Goal: Task Accomplishment & Management: Manage account settings

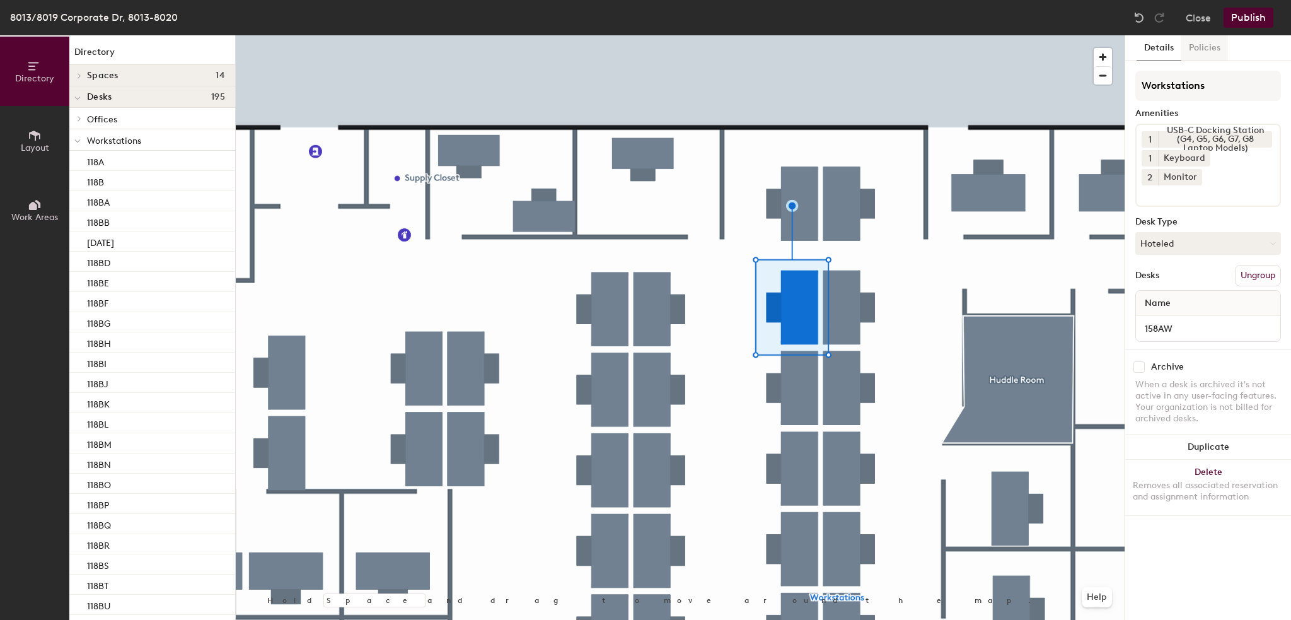
click at [1198, 50] on button "Policies" at bounding box center [1205, 48] width 47 height 26
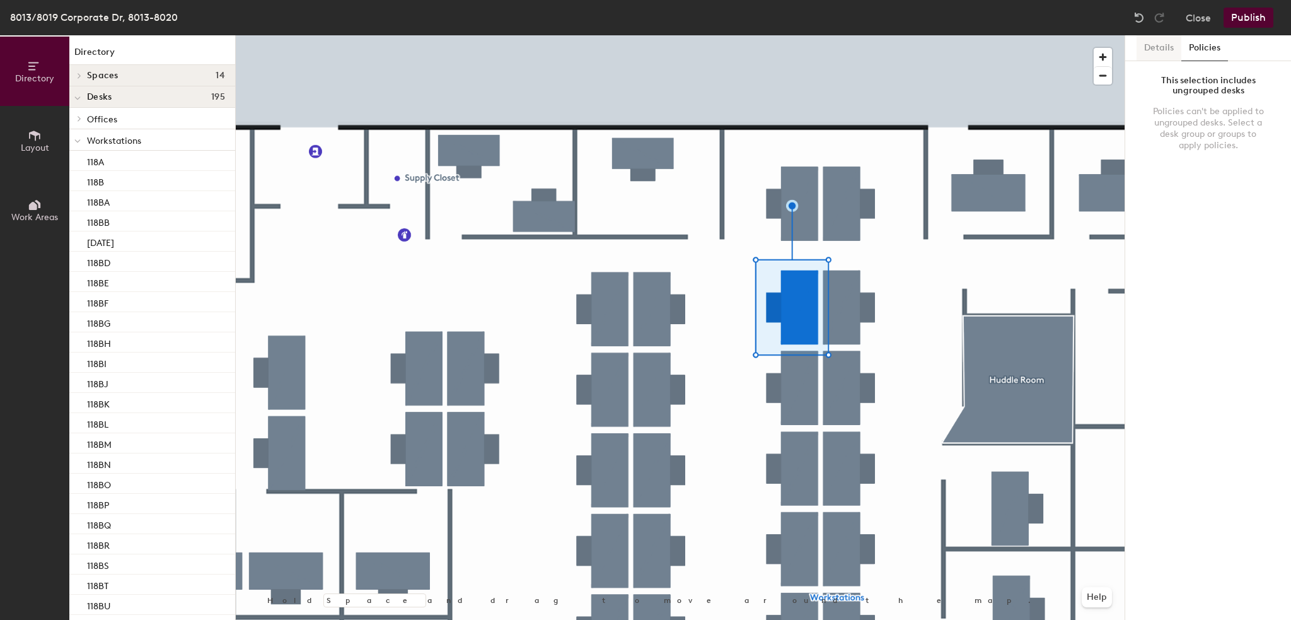
drag, startPoint x: 1130, startPoint y: 47, endPoint x: 1166, endPoint y: 60, distance: 38.1
click at [1139, 52] on div "Details Policies" at bounding box center [1209, 48] width 166 height 26
click at [1163, 47] on button "Details" at bounding box center [1159, 48] width 45 height 26
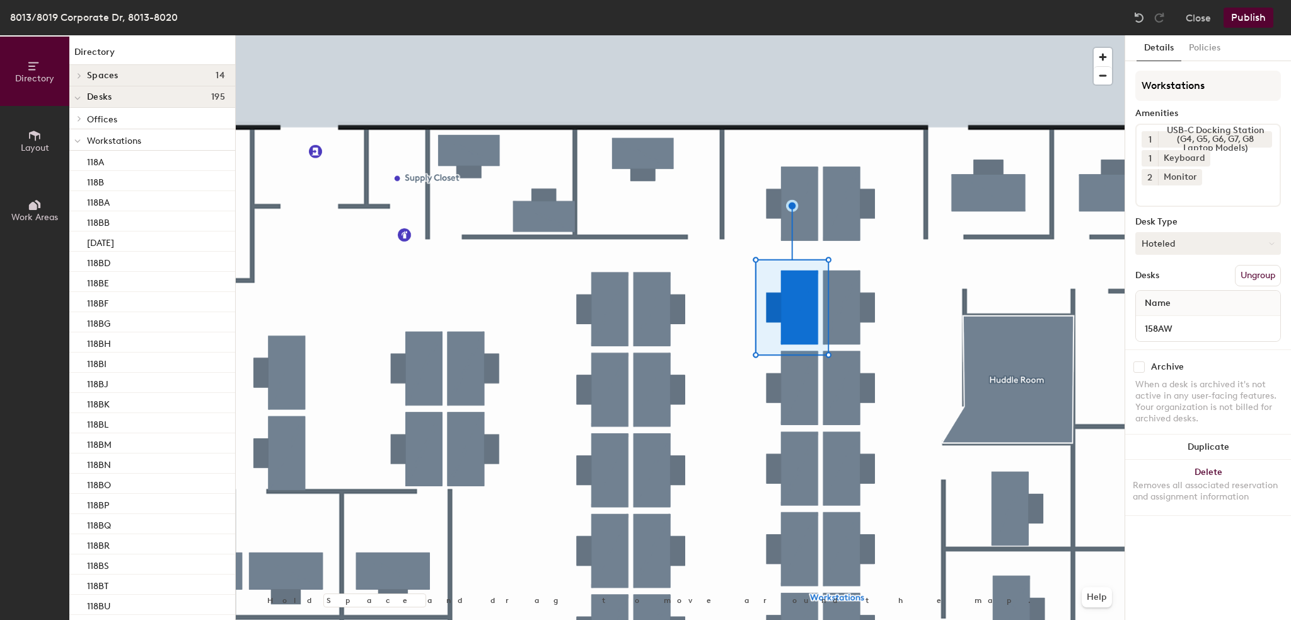
click at [1191, 232] on button "Hoteled" at bounding box center [1209, 243] width 146 height 23
click at [1168, 311] on div "Hoteled" at bounding box center [1199, 320] width 126 height 19
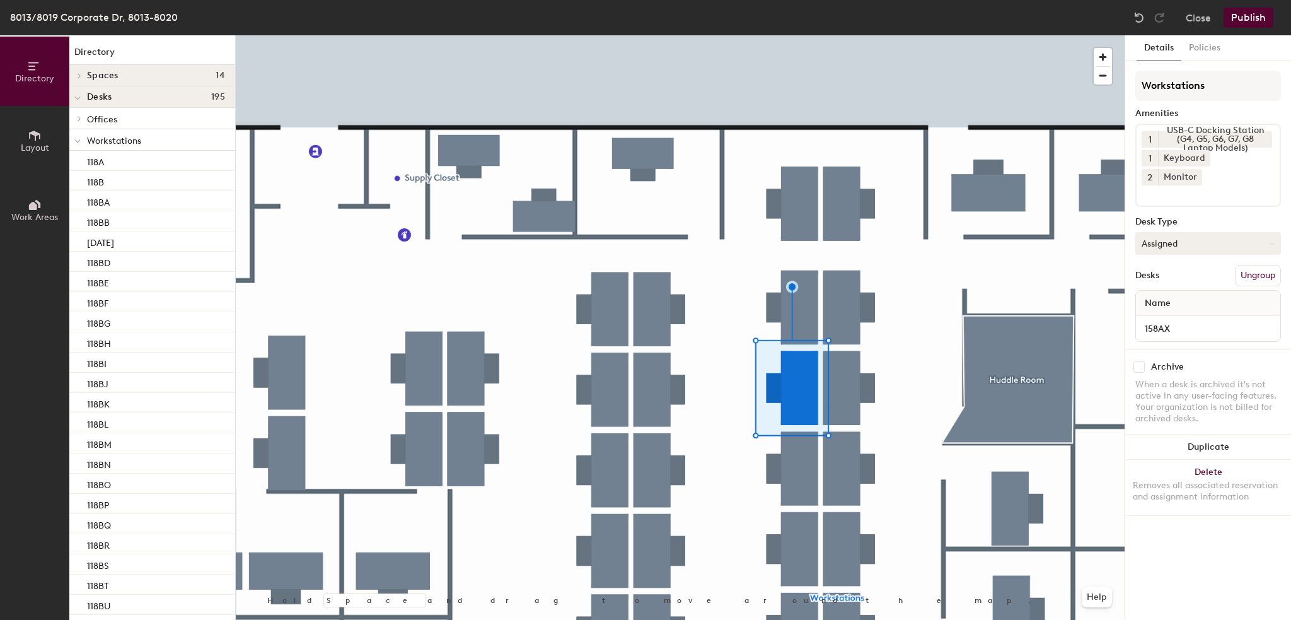
click at [1182, 232] on button "Assigned" at bounding box center [1209, 243] width 146 height 23
click at [1171, 311] on div "Hoteled" at bounding box center [1199, 320] width 126 height 19
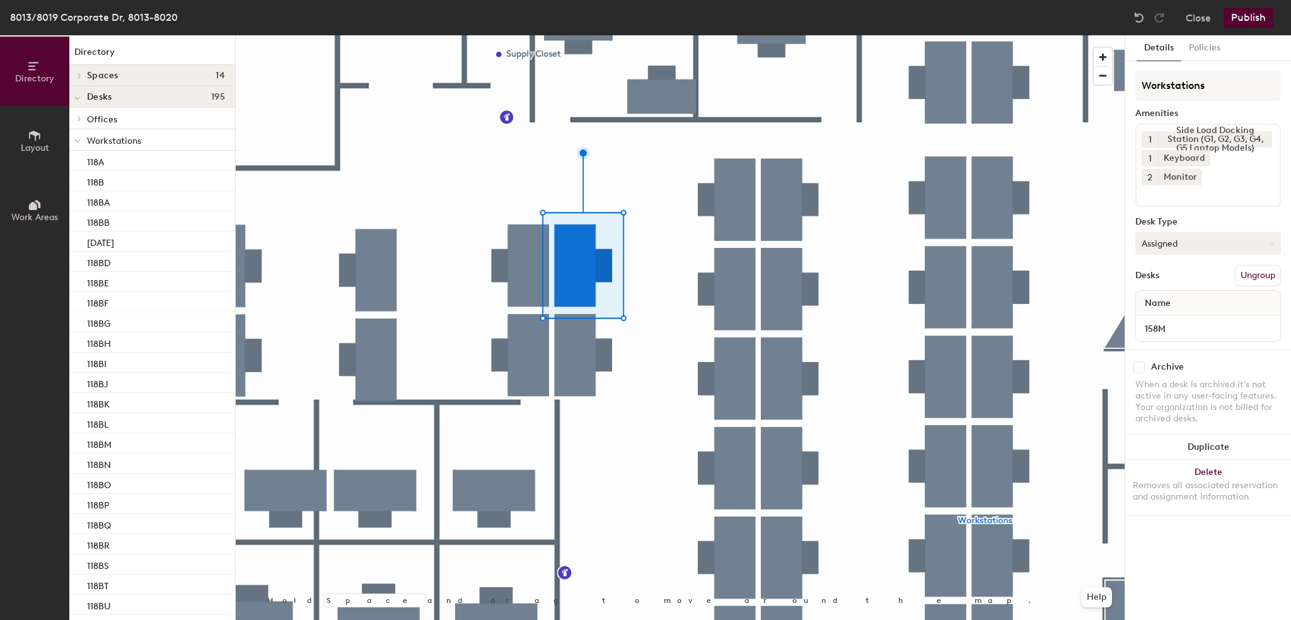
click at [1192, 232] on button "Assigned" at bounding box center [1209, 243] width 146 height 23
click at [1175, 311] on div "Hoteled" at bounding box center [1199, 320] width 126 height 19
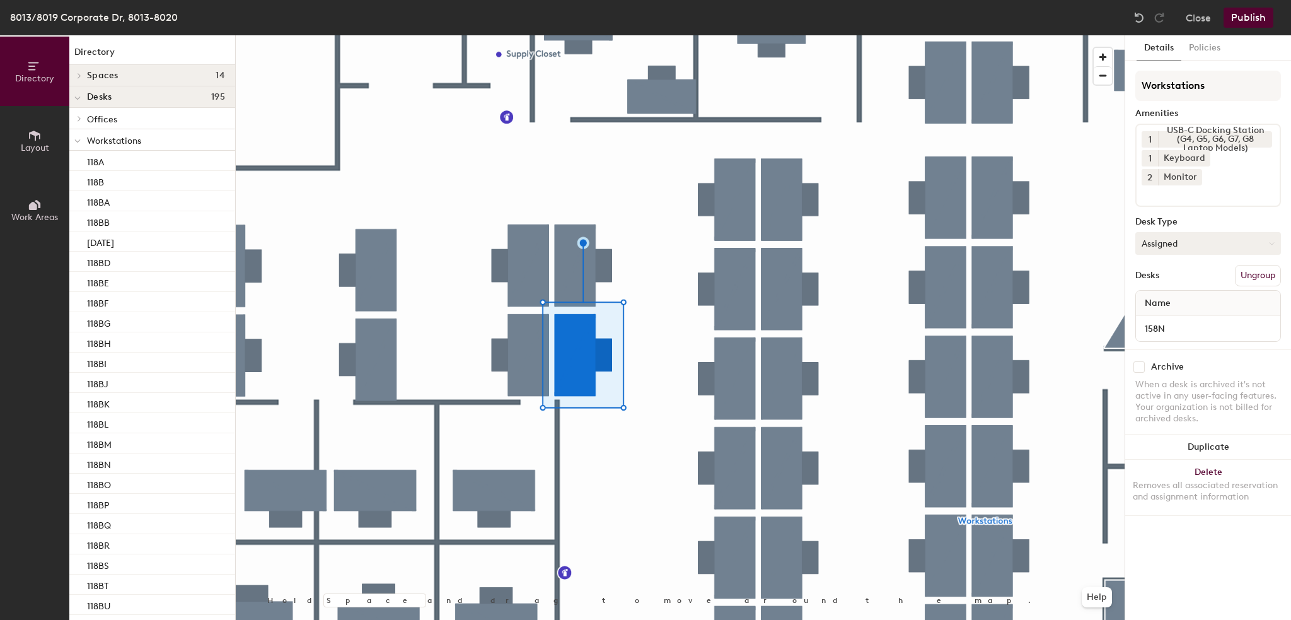
click at [1162, 232] on button "Assigned" at bounding box center [1209, 243] width 146 height 23
click at [1173, 311] on div "Hoteled" at bounding box center [1199, 320] width 126 height 19
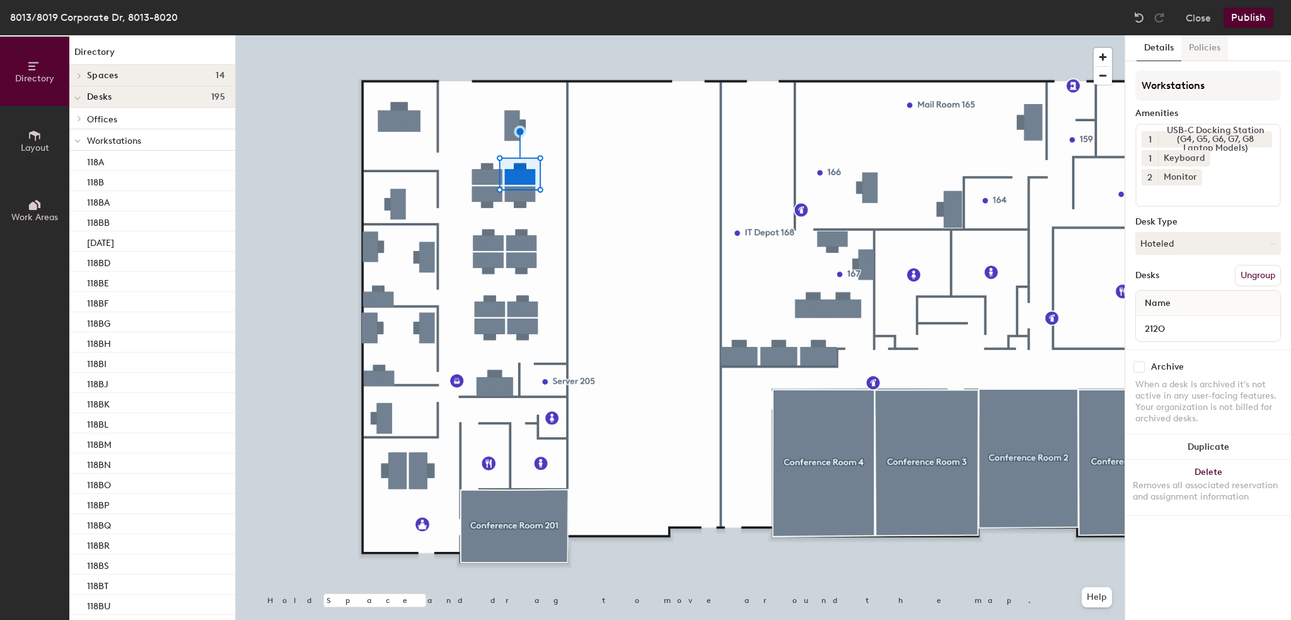
click at [1204, 45] on button "Policies" at bounding box center [1205, 48] width 47 height 26
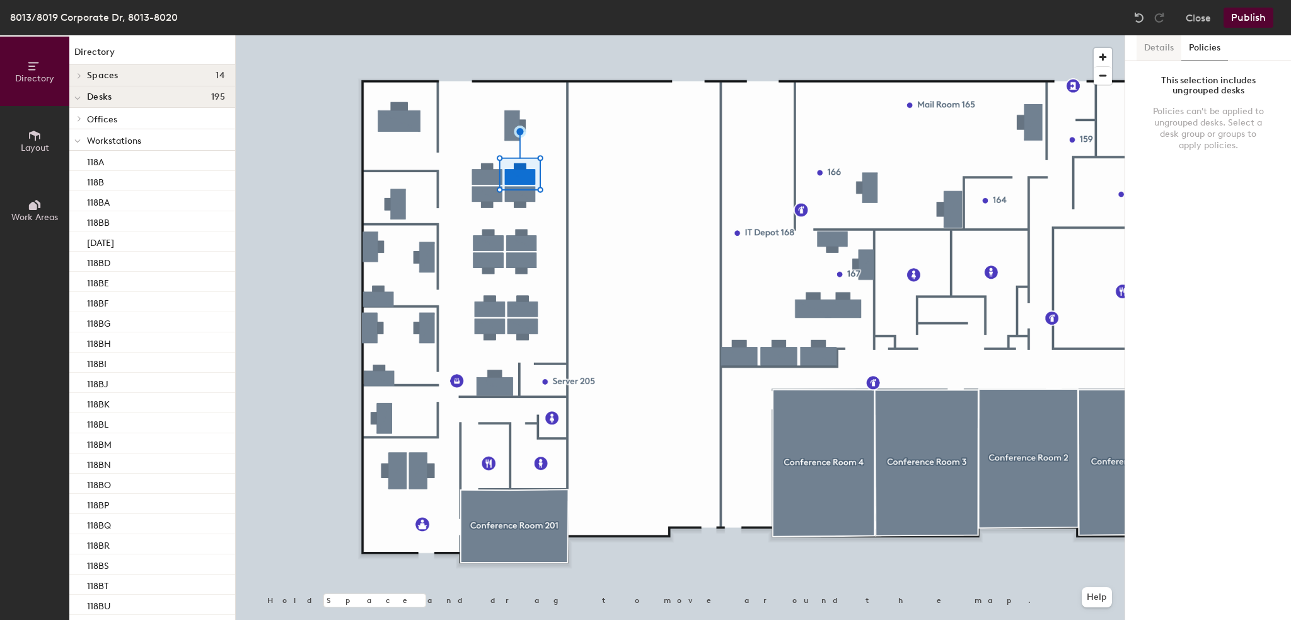
click at [1155, 46] on button "Details" at bounding box center [1159, 48] width 45 height 26
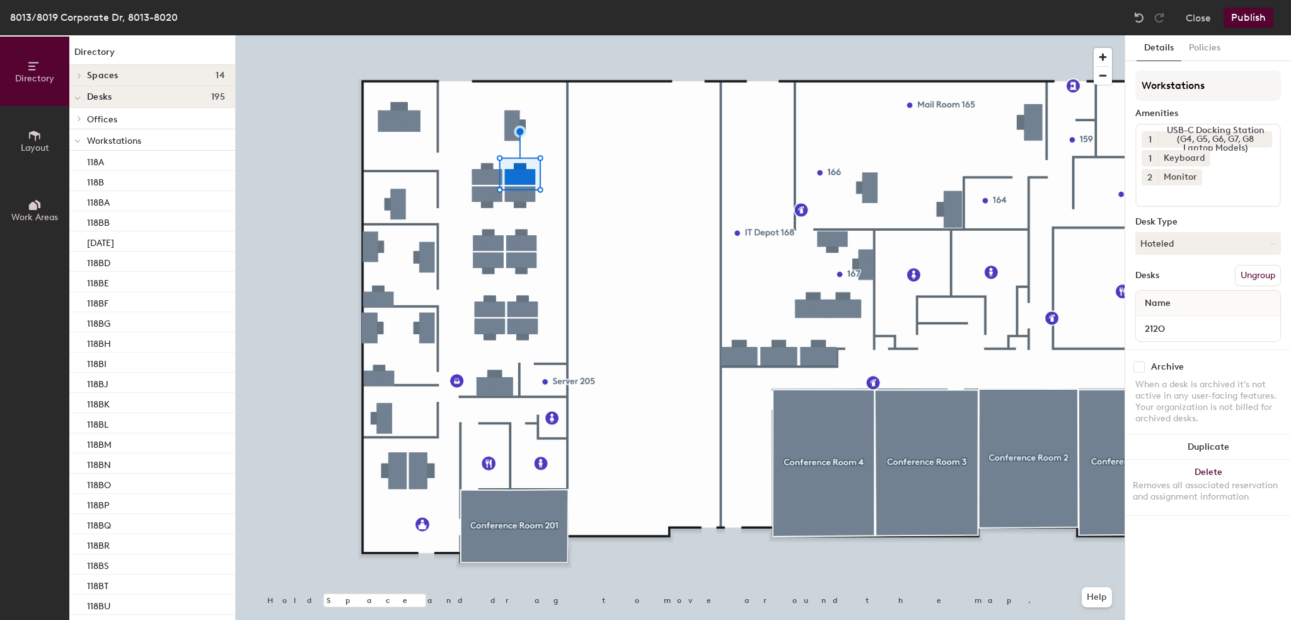
click at [1235, 22] on button "Publish" at bounding box center [1249, 18] width 50 height 20
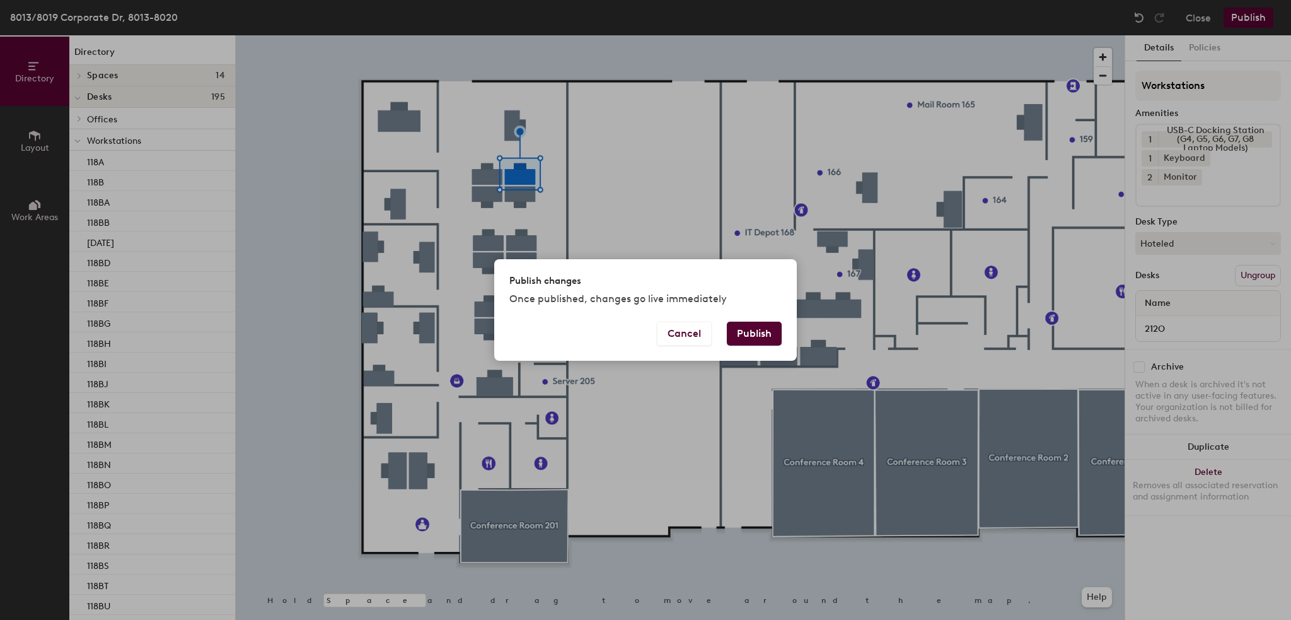
click at [753, 339] on button "Publish" at bounding box center [754, 334] width 55 height 24
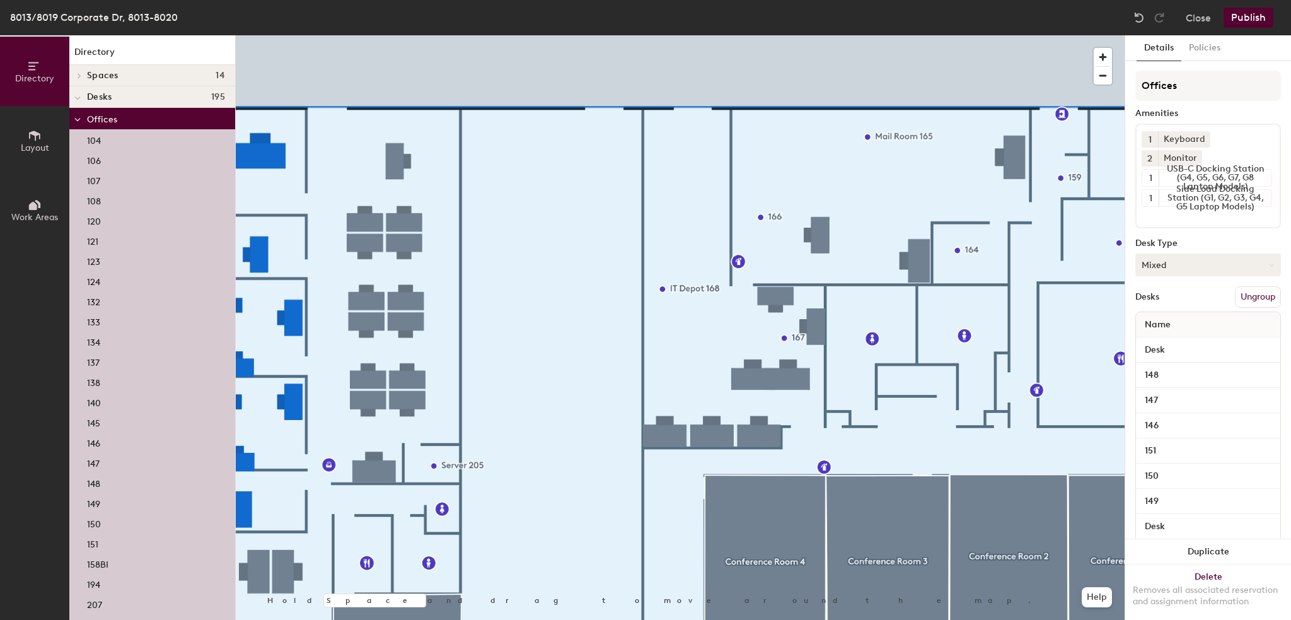
click at [1192, 262] on button "Mixed" at bounding box center [1209, 264] width 146 height 23
click at [1168, 337] on div "Hoteled" at bounding box center [1199, 341] width 126 height 19
click at [1238, 16] on button "Publish" at bounding box center [1249, 18] width 50 height 20
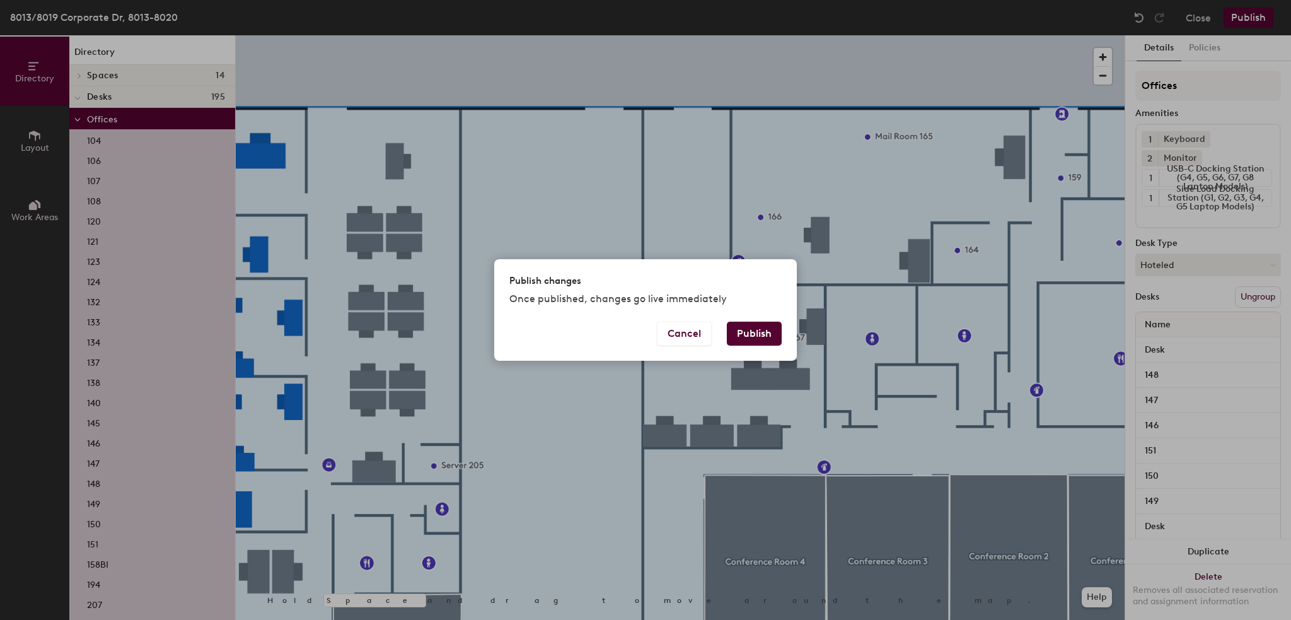
click at [743, 332] on button "Publish" at bounding box center [754, 334] width 55 height 24
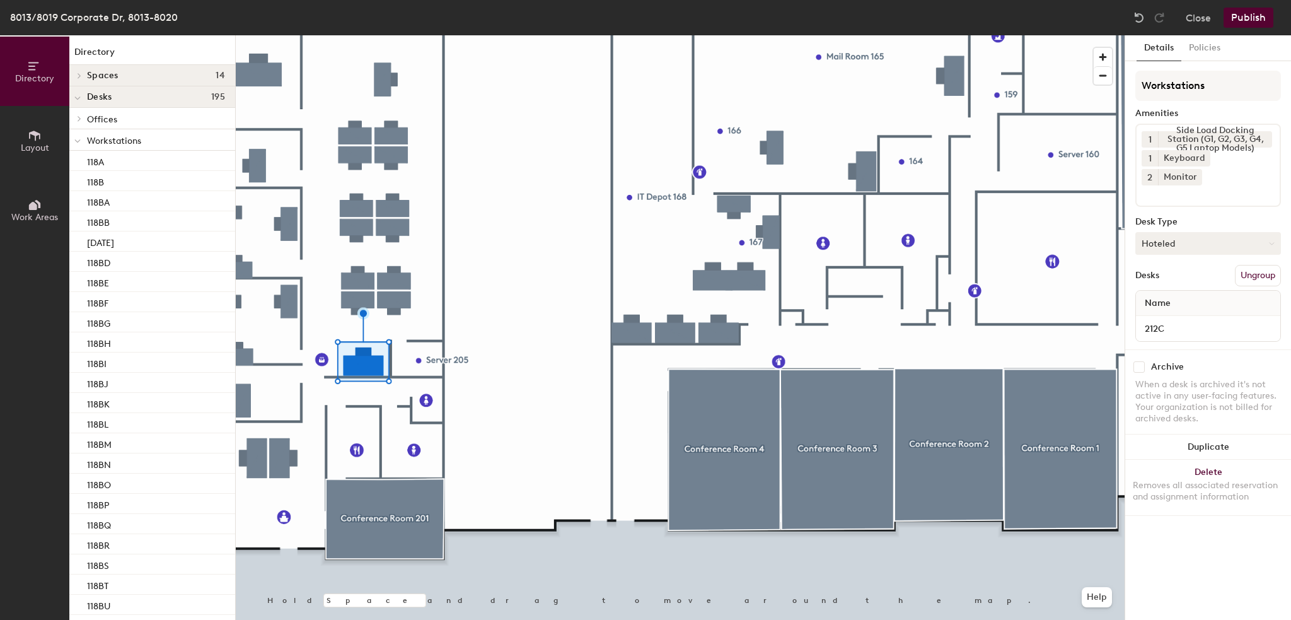
click at [1177, 232] on button "Hoteled" at bounding box center [1209, 243] width 146 height 23
click at [1176, 311] on div "Hoteled" at bounding box center [1199, 320] width 126 height 19
click at [1211, 49] on button "Policies" at bounding box center [1205, 48] width 47 height 26
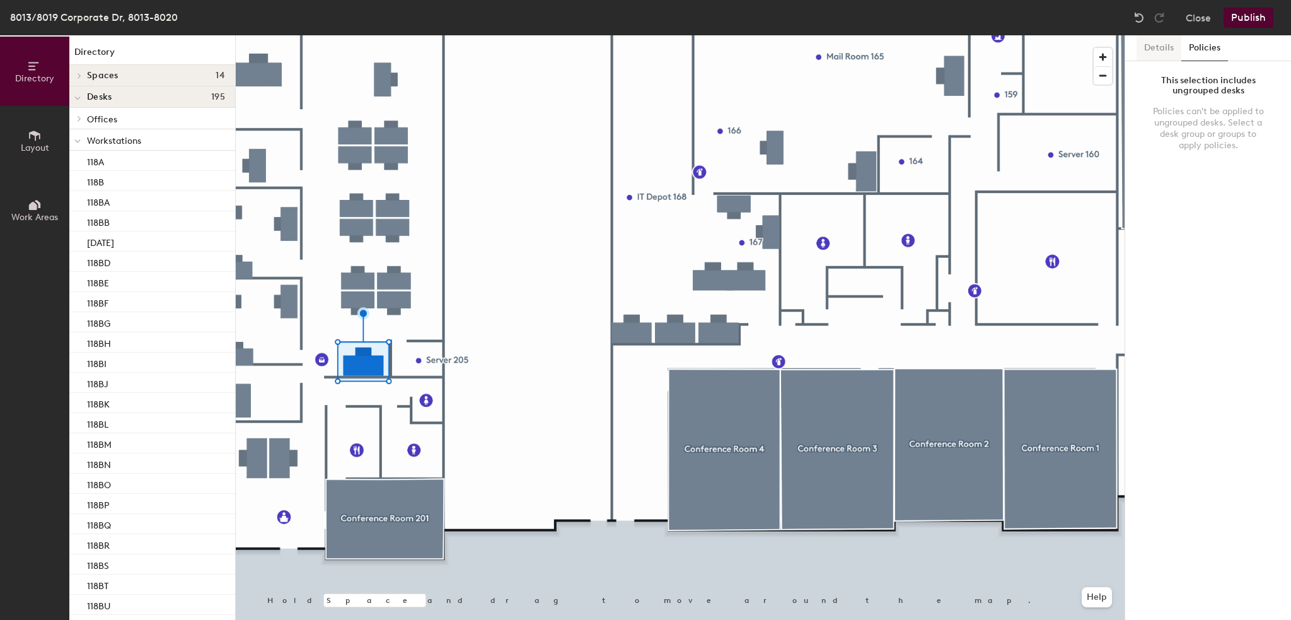
click at [1165, 50] on button "Details" at bounding box center [1159, 48] width 45 height 26
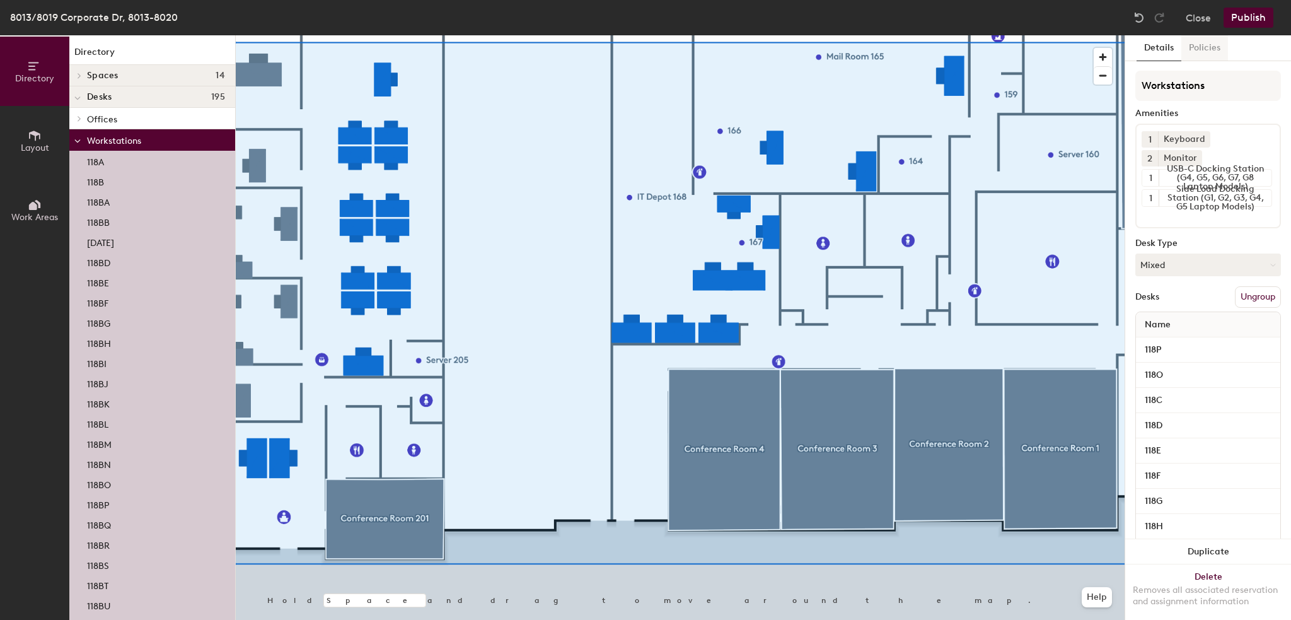
click at [1203, 54] on button "Policies" at bounding box center [1205, 48] width 47 height 26
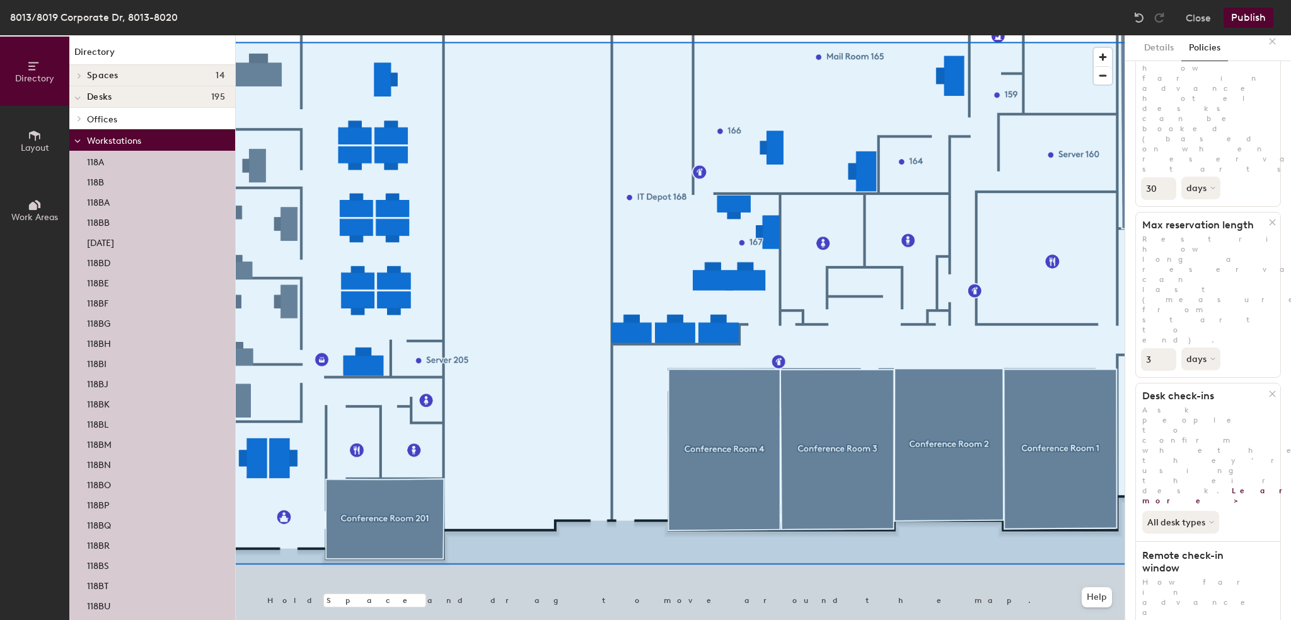
scroll to position [115, 0]
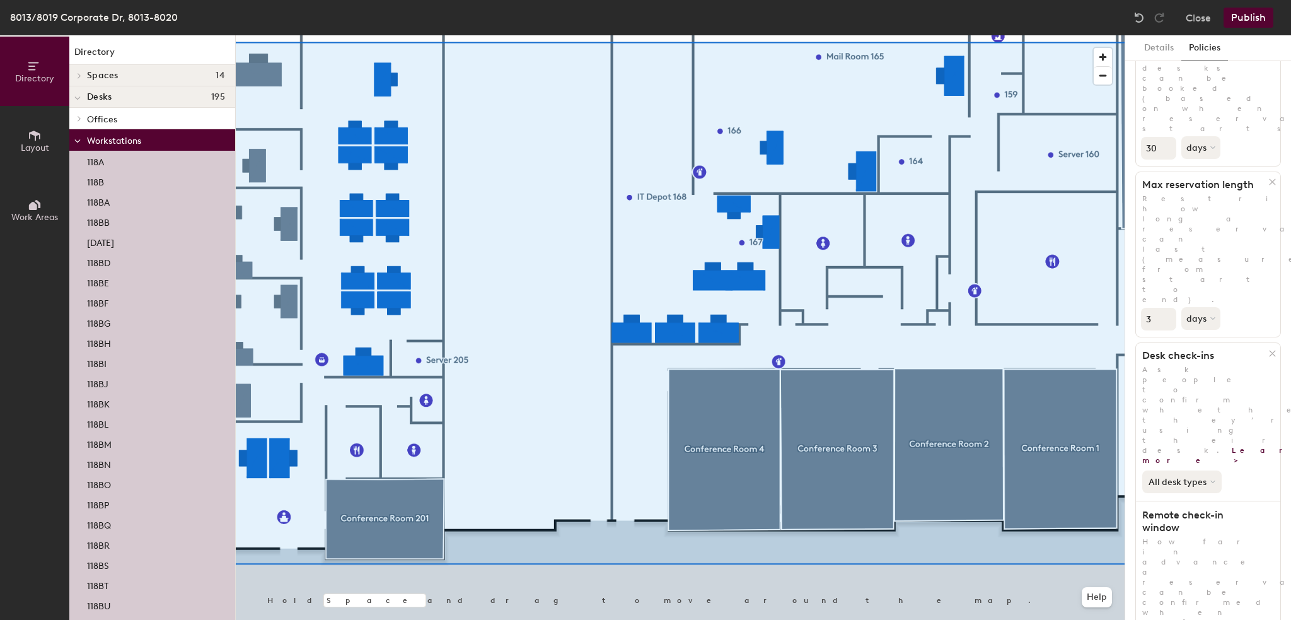
click at [1192, 470] on button "All desk types" at bounding box center [1182, 481] width 79 height 23
click at [1198, 516] on div "Hot/hotel only" at bounding box center [1182, 523] width 78 height 15
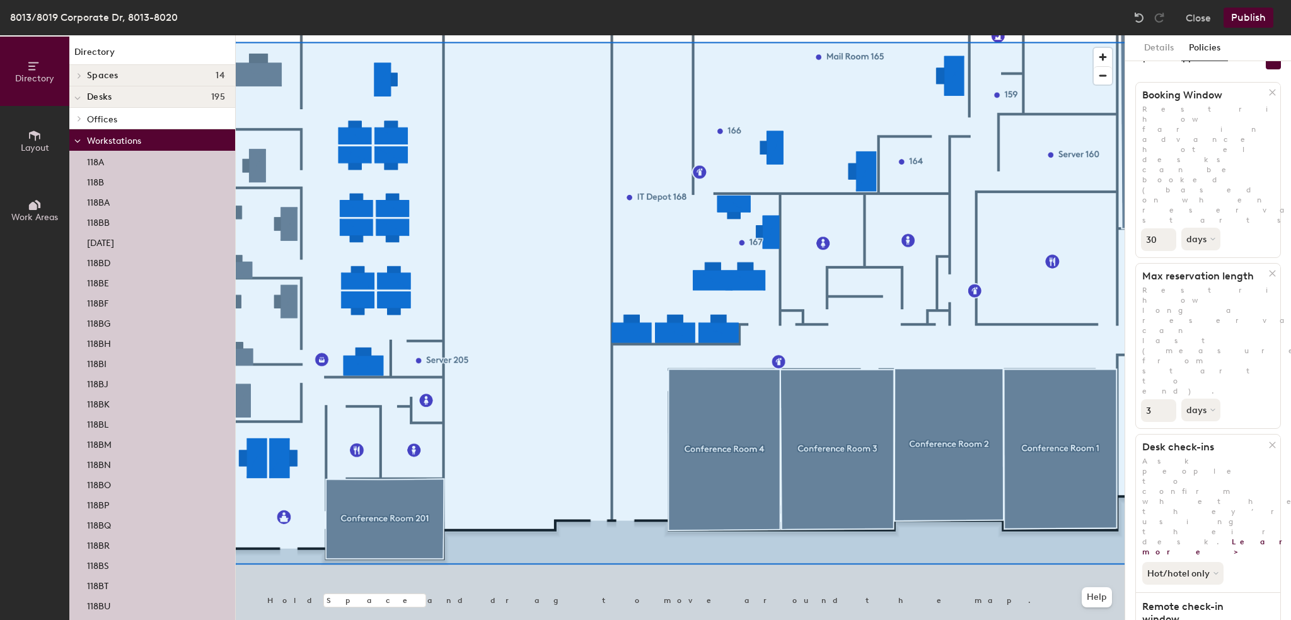
scroll to position [0, 0]
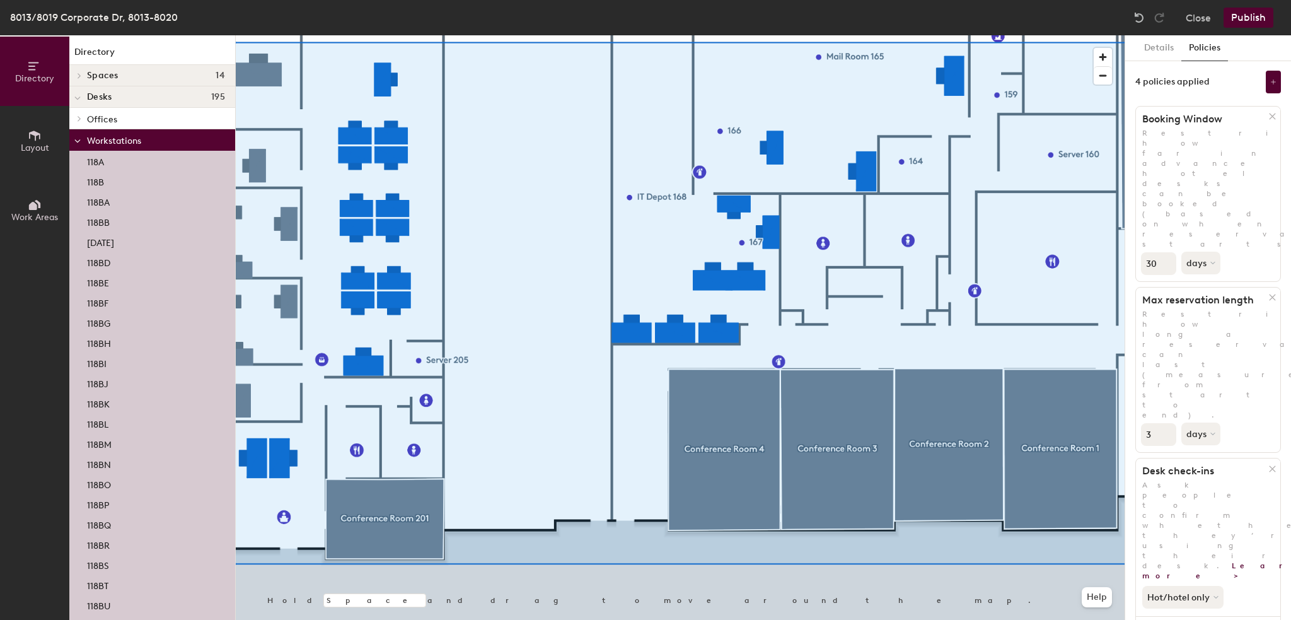
click at [1236, 17] on button "Publish" at bounding box center [1249, 18] width 50 height 20
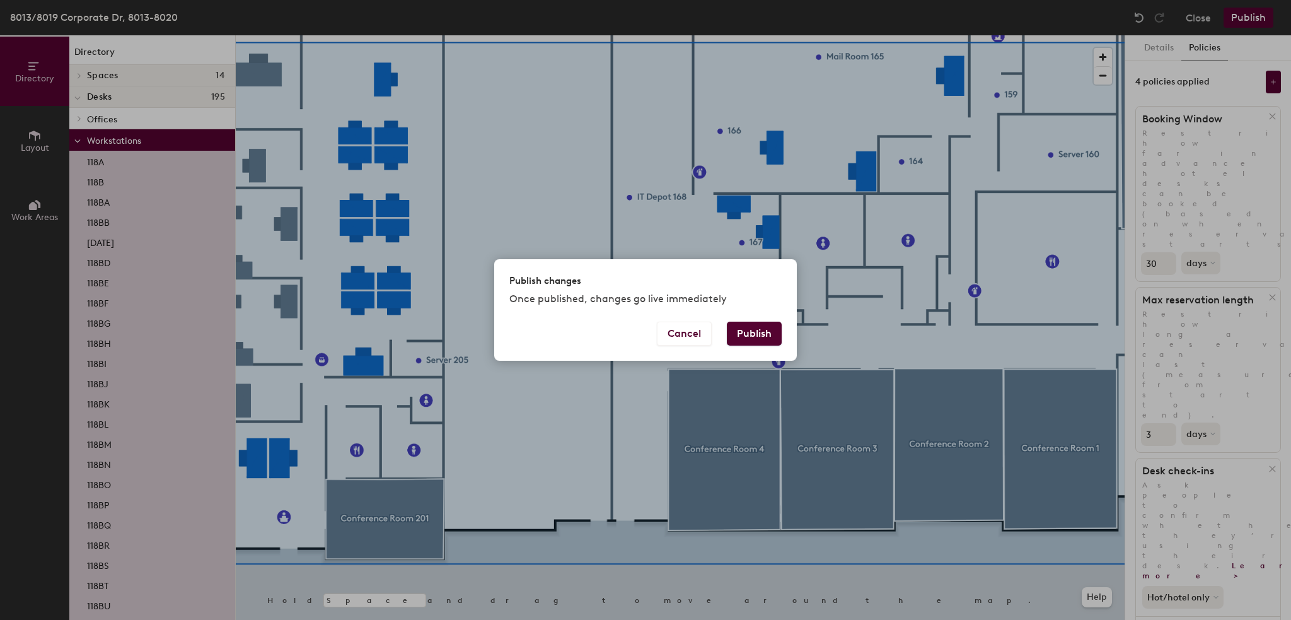
click at [751, 329] on button "Publish" at bounding box center [754, 334] width 55 height 24
